Goal: Transaction & Acquisition: Purchase product/service

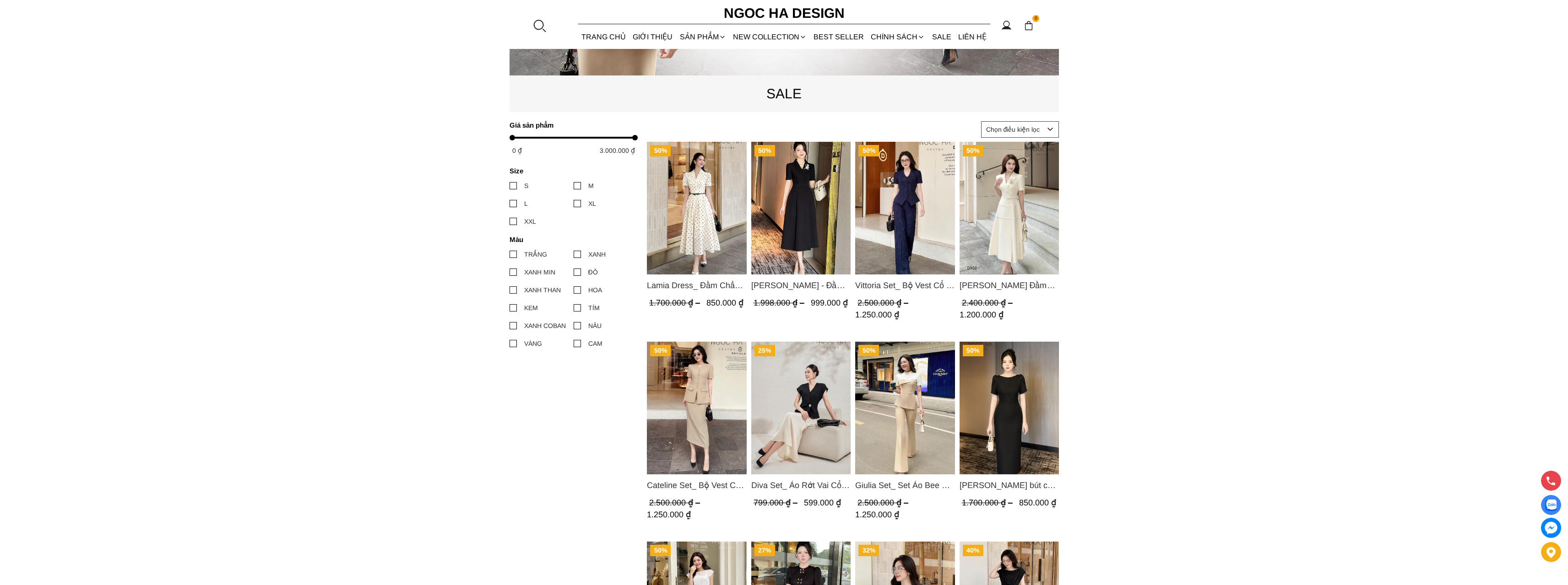
scroll to position [411, 0]
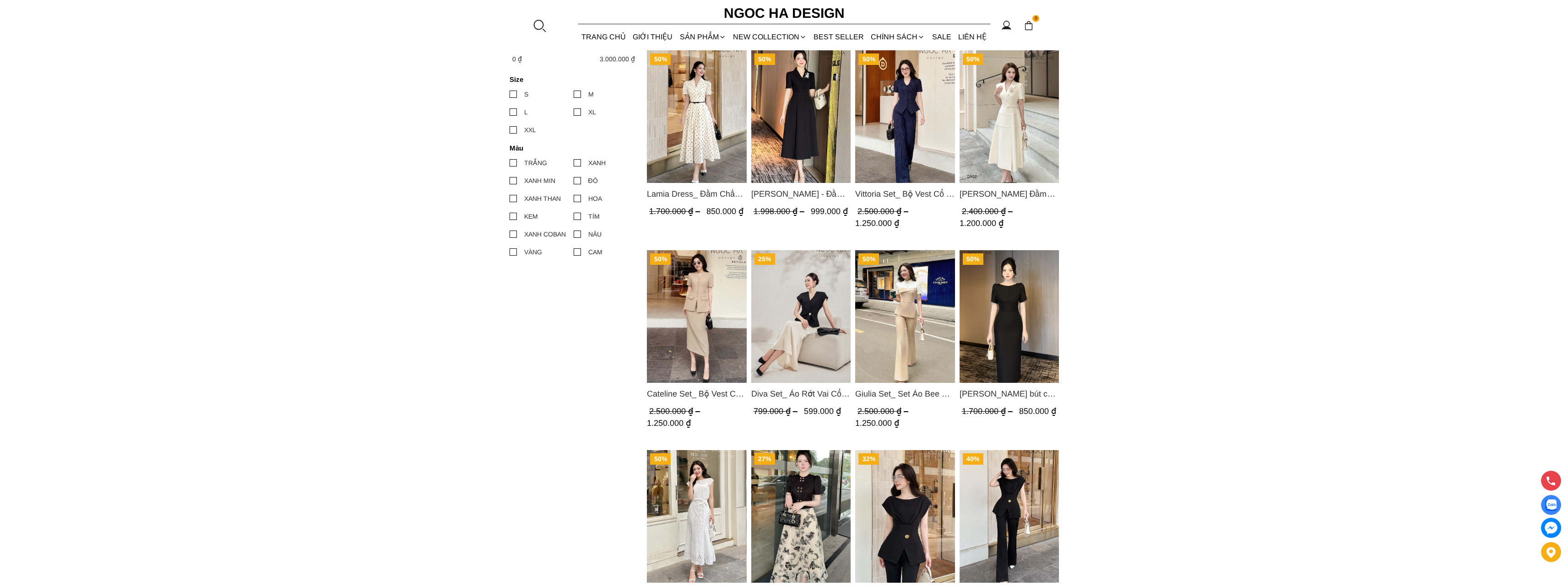
click at [706, 341] on img "Product image - Cateline Set_ Bộ Vest Cổ V Đính Cúc Nhí Chân Váy Bút Chì BJ127" at bounding box center [697, 317] width 100 height 133
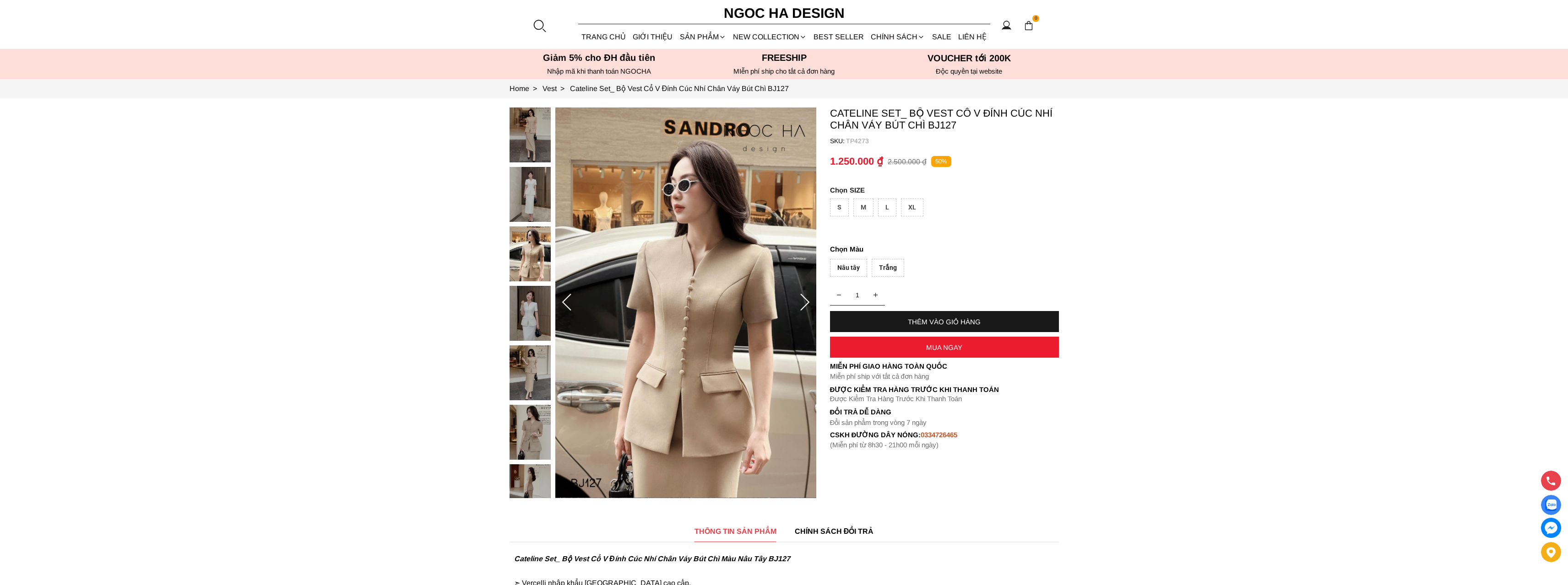
click at [528, 143] on img at bounding box center [529, 135] width 42 height 55
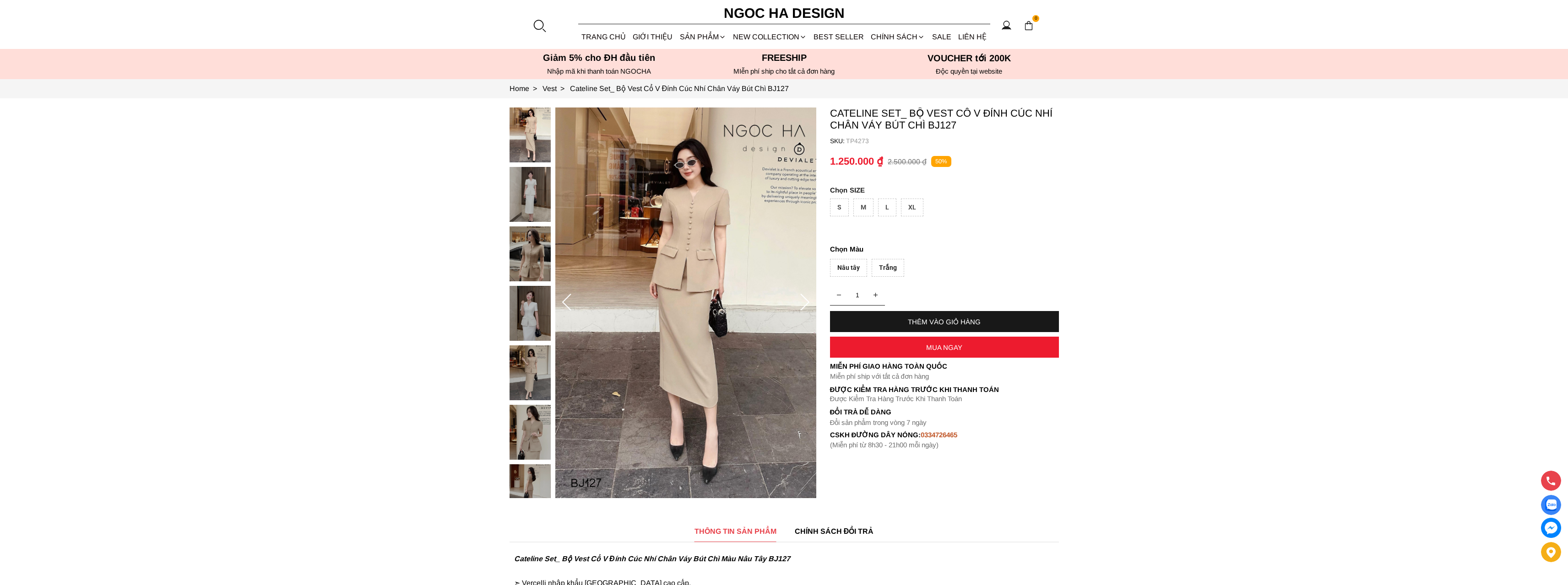
click at [657, 240] on img at bounding box center [686, 303] width 261 height 391
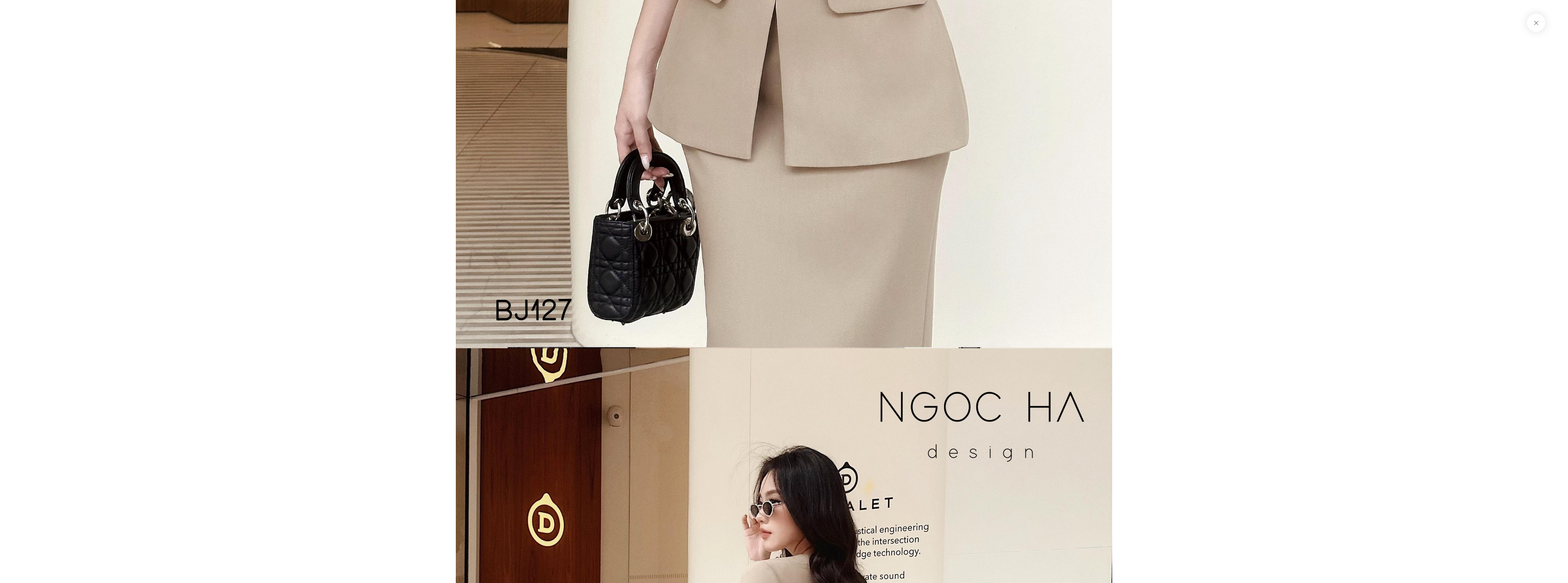
scroll to position [5482, 0]
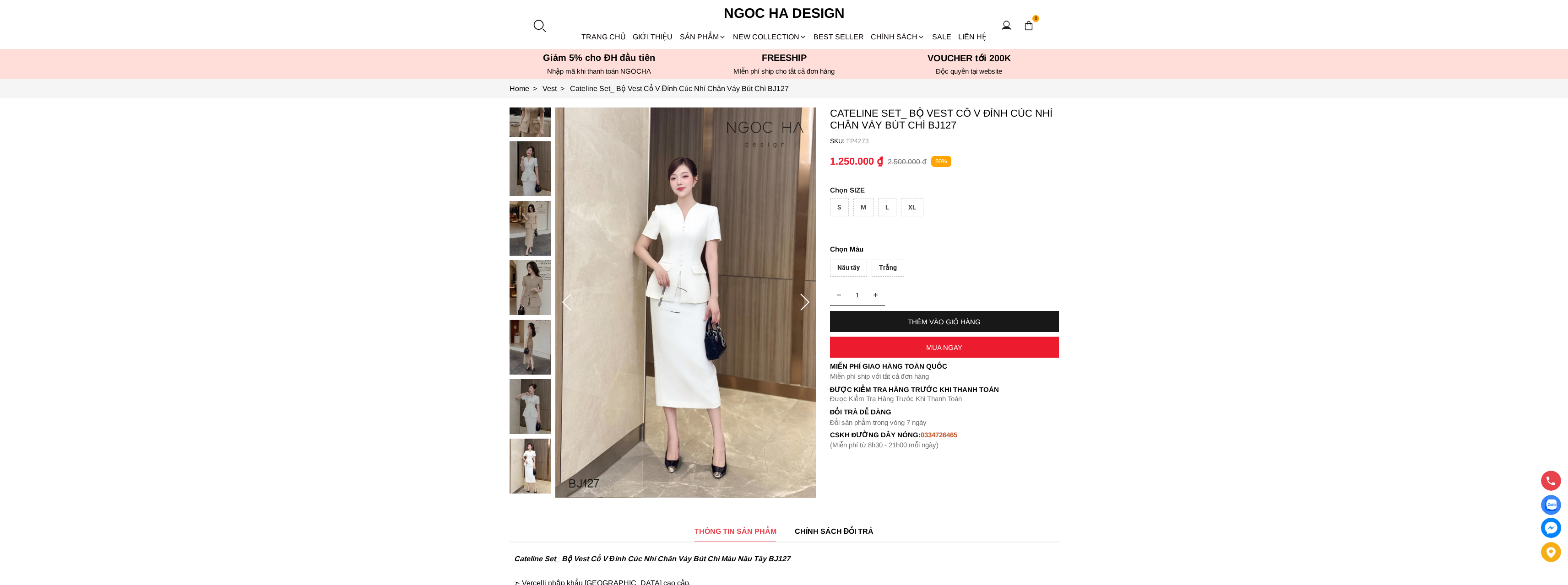
click at [528, 128] on img at bounding box center [529, 109] width 42 height 55
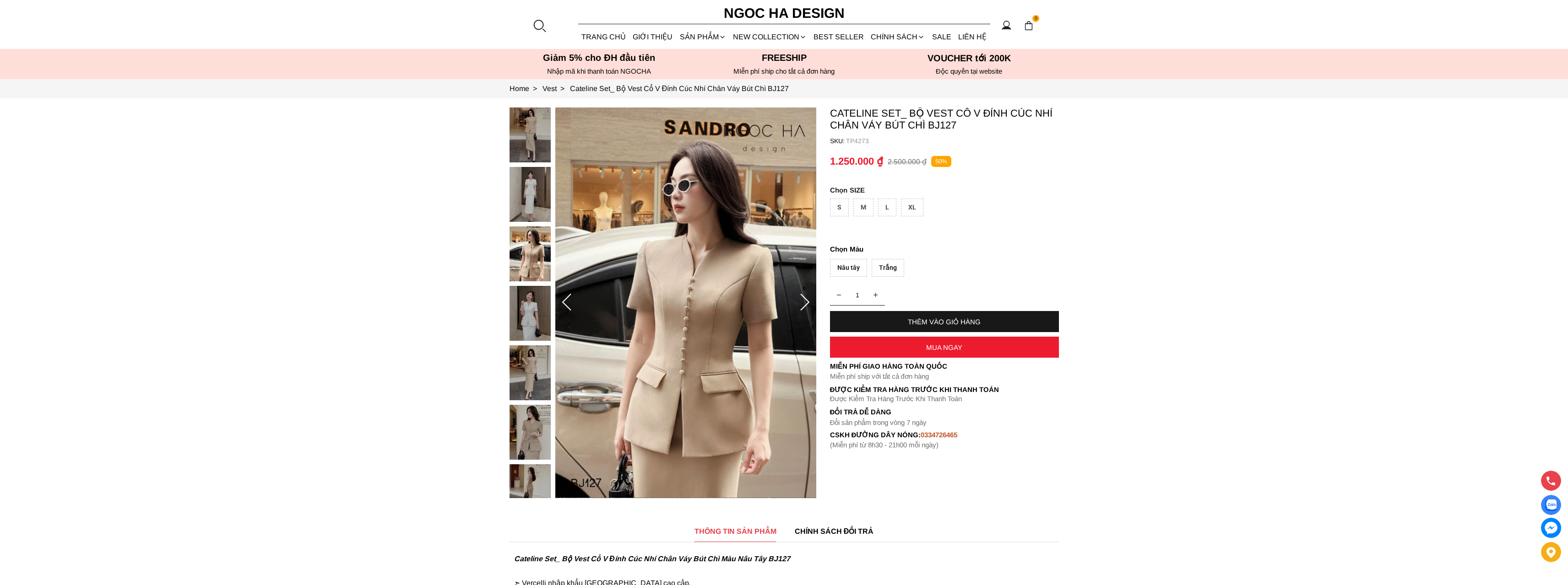
click at [535, 141] on img at bounding box center [529, 135] width 42 height 55
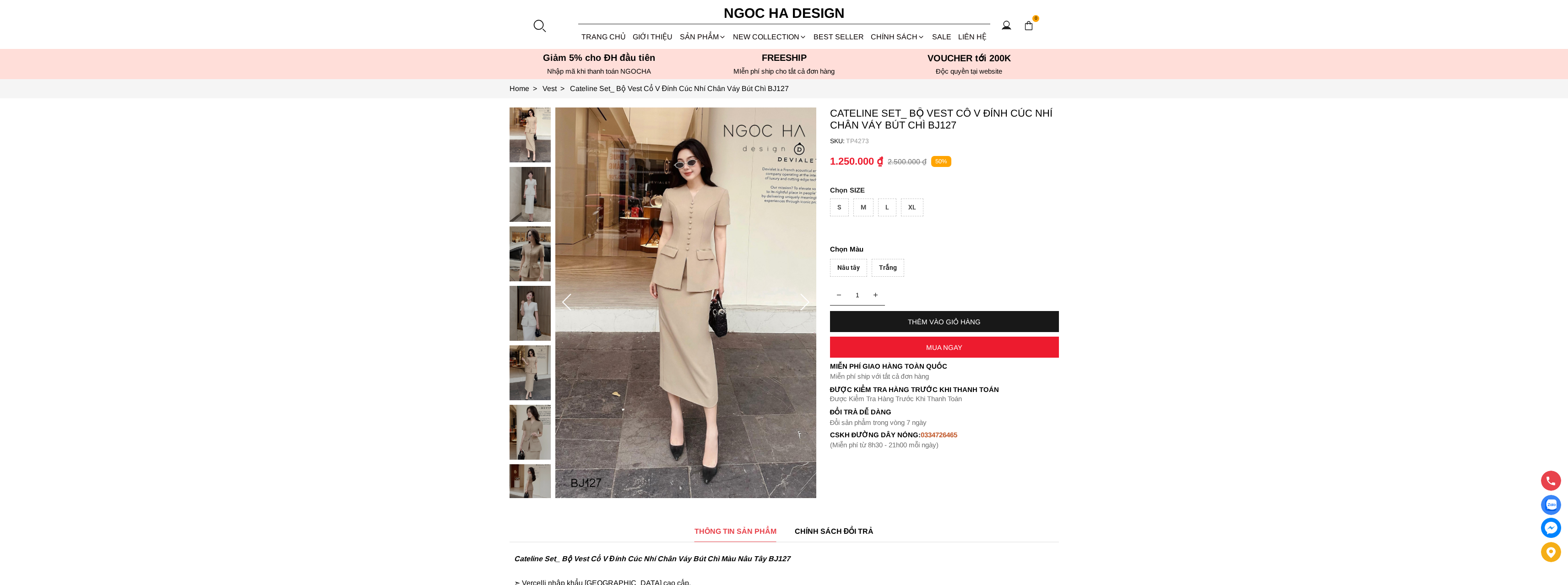
click at [656, 241] on img at bounding box center [686, 303] width 261 height 391
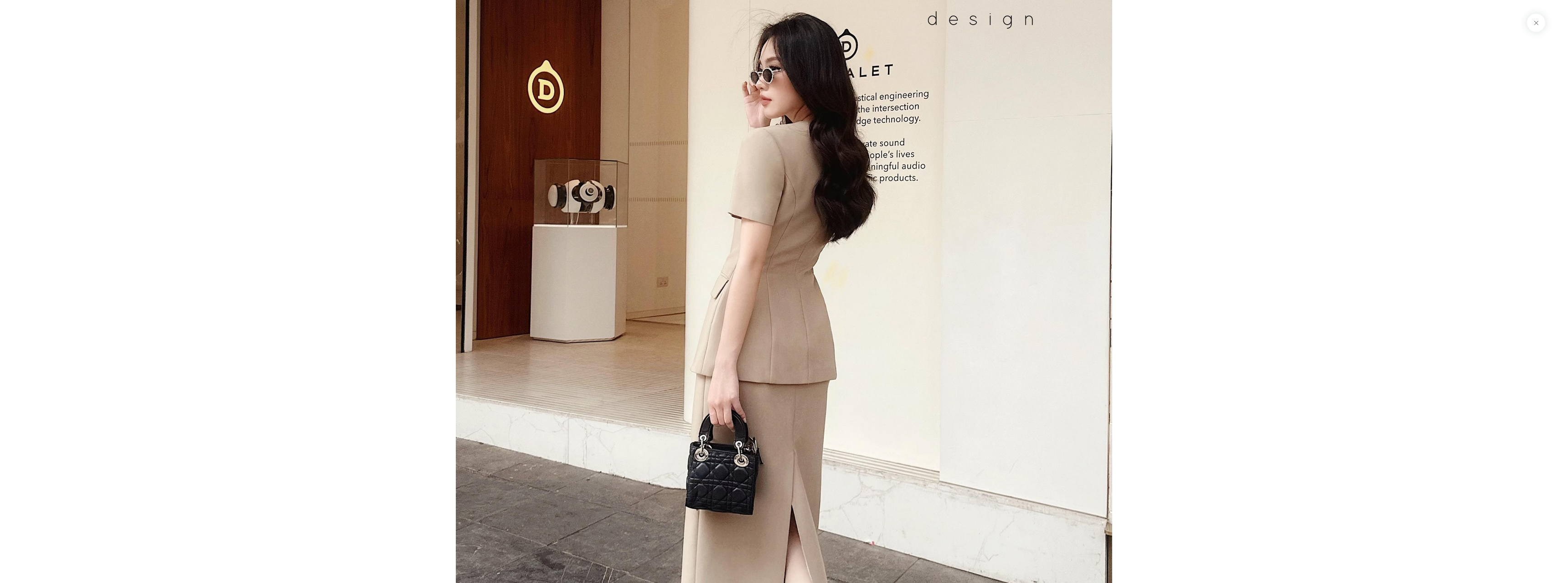
scroll to position [6029, 0]
